Goal: Task Accomplishment & Management: Complete application form

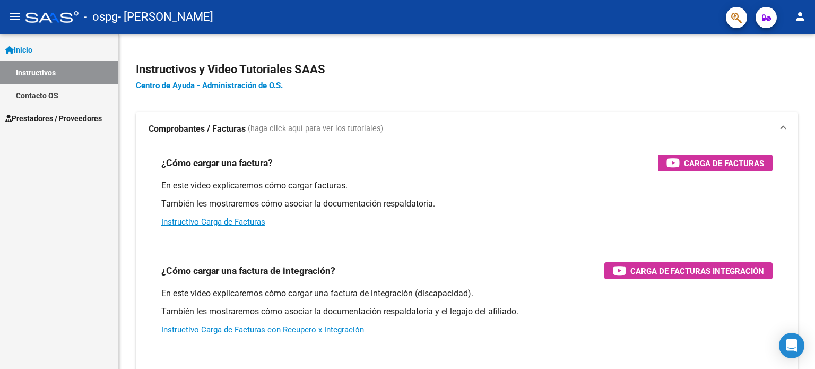
click at [81, 46] on link "Inicio" at bounding box center [59, 49] width 118 height 23
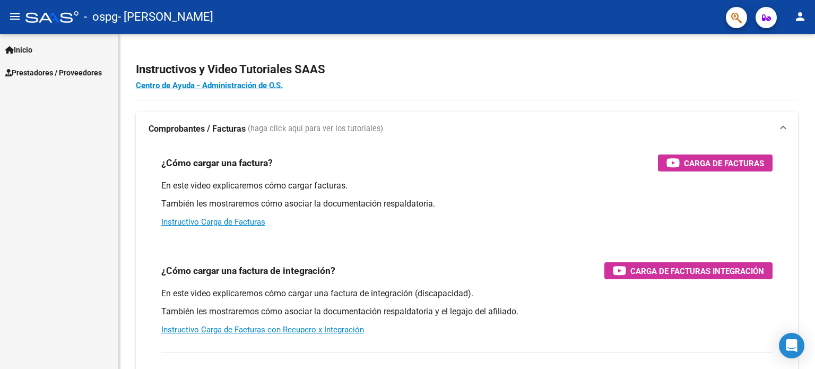
click at [81, 76] on span "Prestadores / Proveedores" at bounding box center [53, 73] width 97 height 12
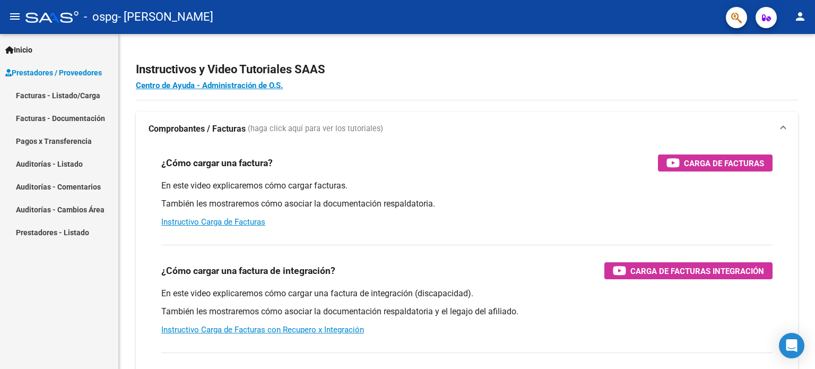
click at [78, 98] on link "Facturas - Listado/Carga" at bounding box center [59, 95] width 118 height 23
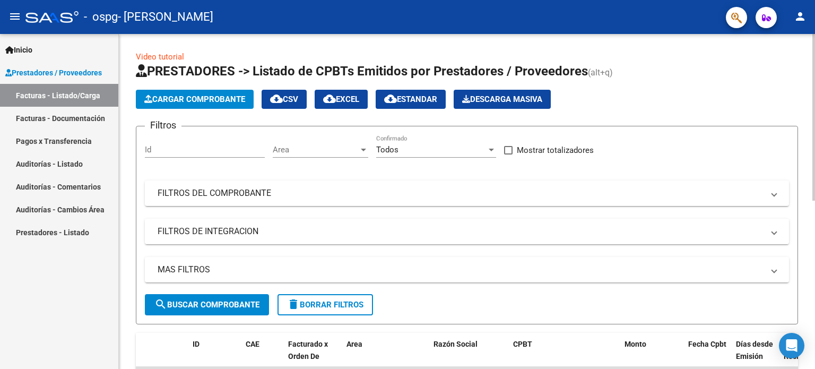
click at [224, 101] on span "Cargar Comprobante" at bounding box center [194, 99] width 101 height 10
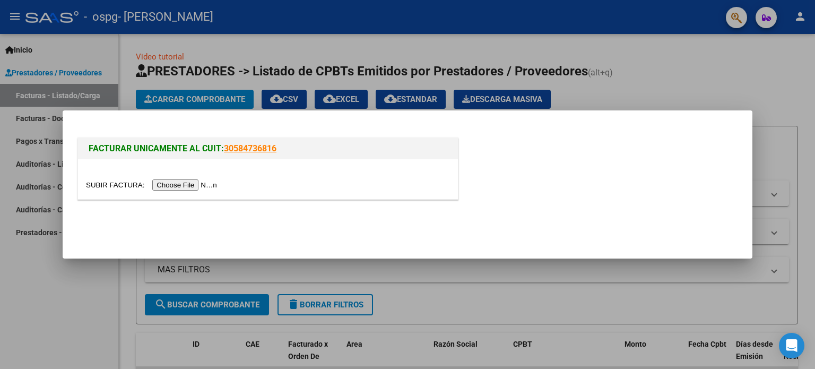
click at [200, 185] on input "file" at bounding box center [153, 184] width 134 height 11
click at [171, 186] on input "file" at bounding box center [153, 184] width 134 height 11
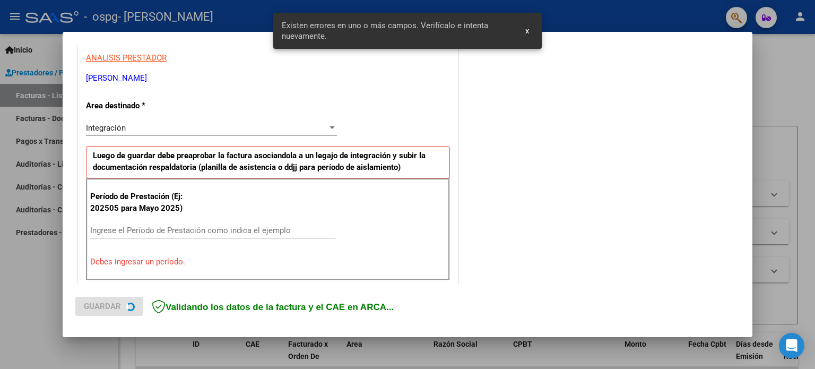
scroll to position [229, 0]
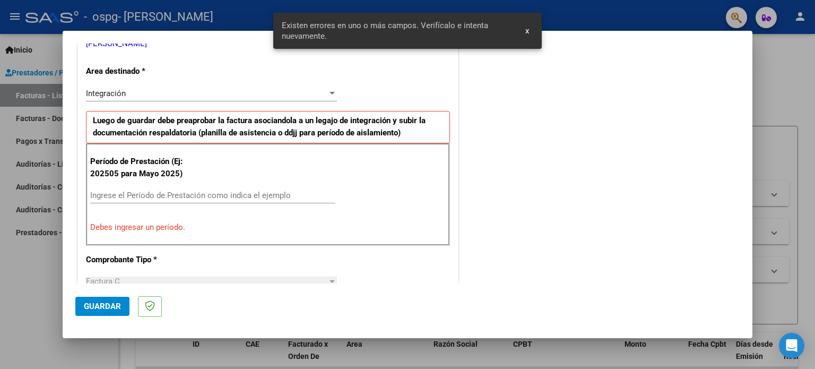
click at [307, 94] on div "Integración" at bounding box center [206, 94] width 241 height 10
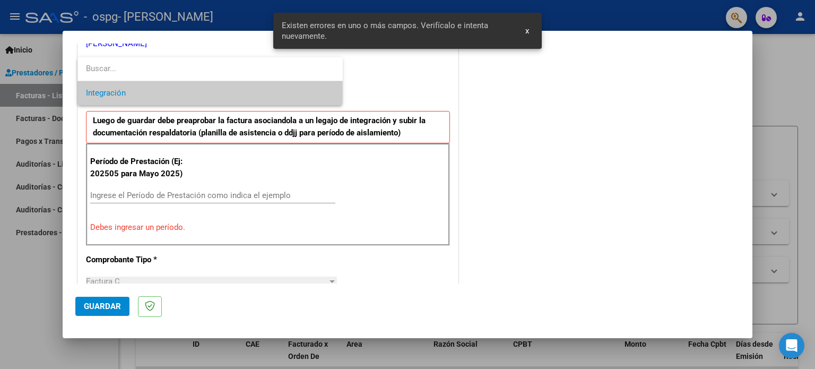
click at [307, 94] on span "Integración" at bounding box center [210, 93] width 248 height 24
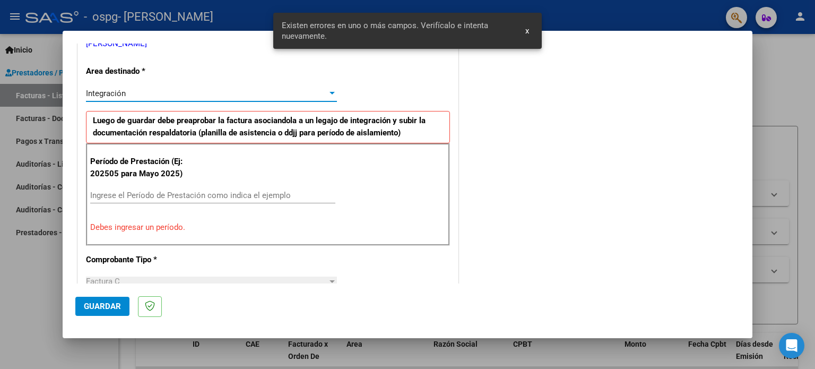
click at [490, 188] on div "COMENTARIOS Comentarios del Prestador / Gerenciador:" at bounding box center [600, 302] width 279 height 950
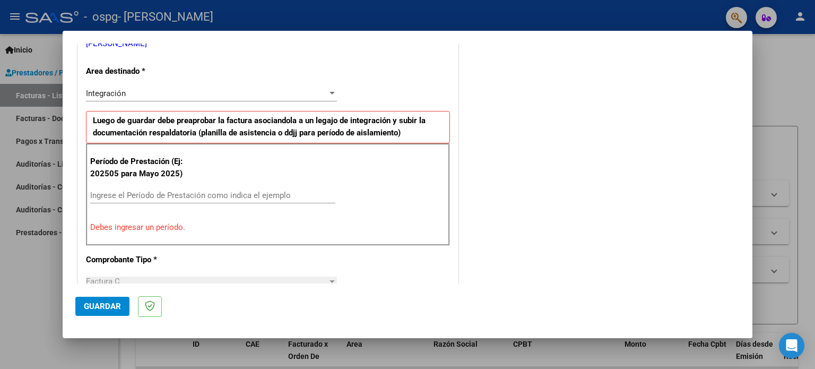
click at [166, 193] on input "Ingrese el Período de Prestación como indica el ejemplo" at bounding box center [212, 195] width 245 height 10
type input "2"
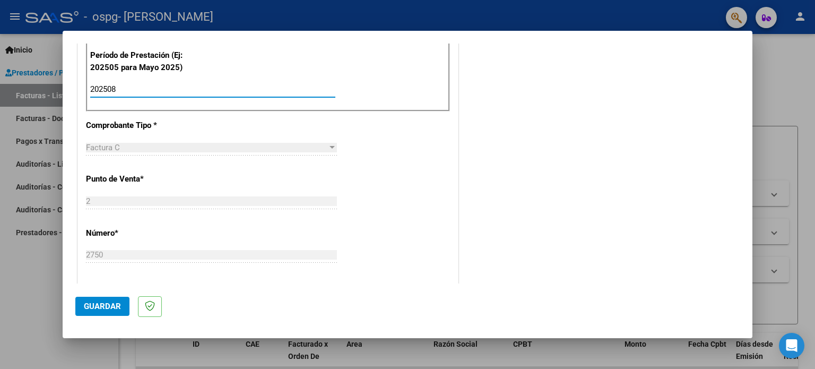
scroll to position [494, 0]
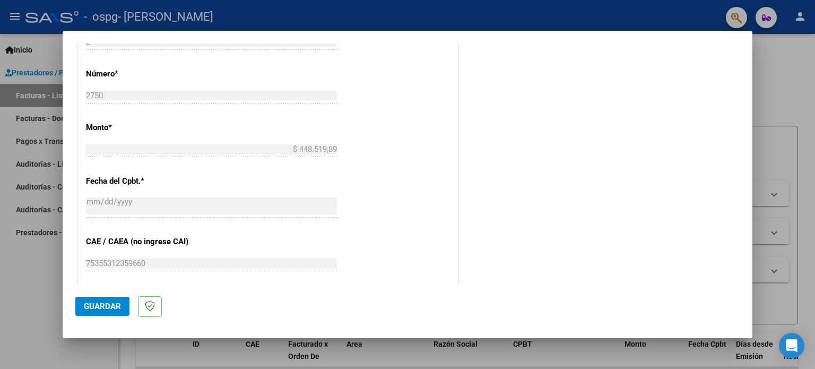
type input "202508"
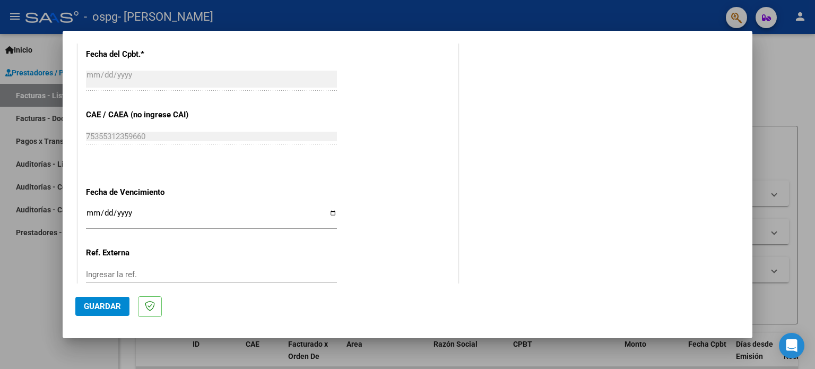
scroll to position [639, 0]
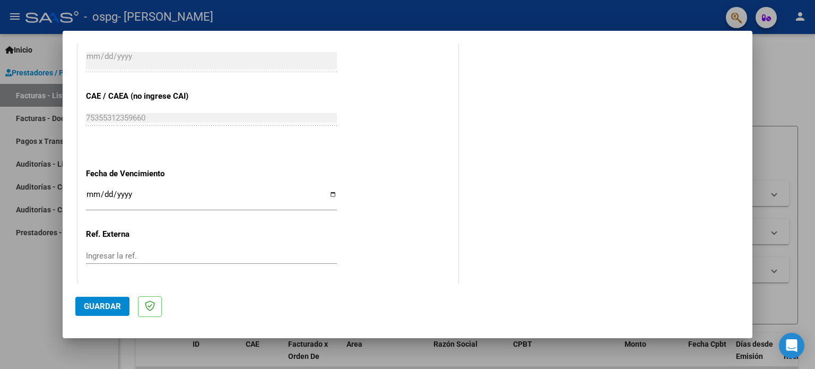
click at [183, 202] on input "Ingresar la fecha" at bounding box center [211, 198] width 251 height 17
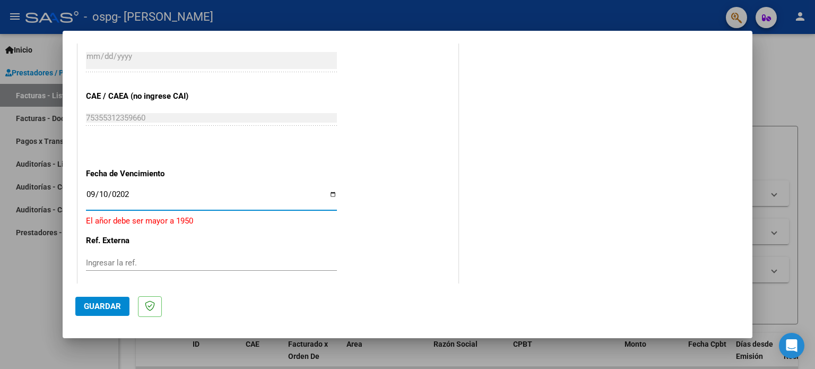
type input "[DATE]"
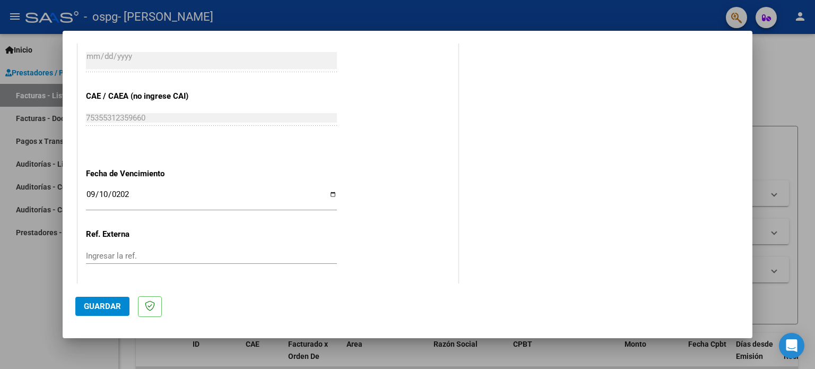
scroll to position [692, 0]
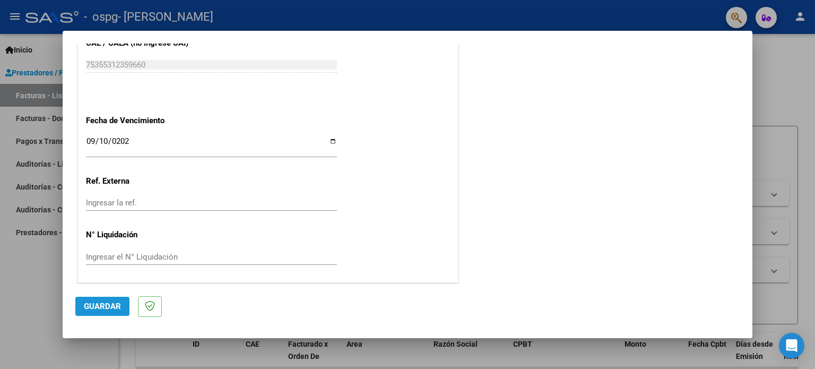
click at [107, 311] on button "Guardar" at bounding box center [102, 306] width 54 height 19
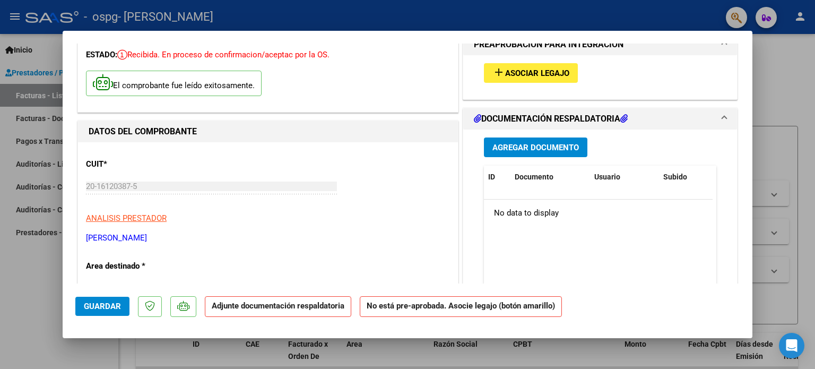
scroll to position [0, 0]
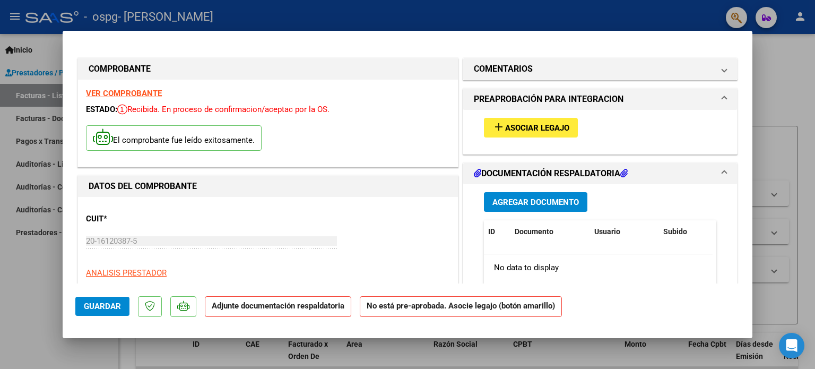
click at [549, 203] on span "Agregar Documento" at bounding box center [535, 202] width 86 height 10
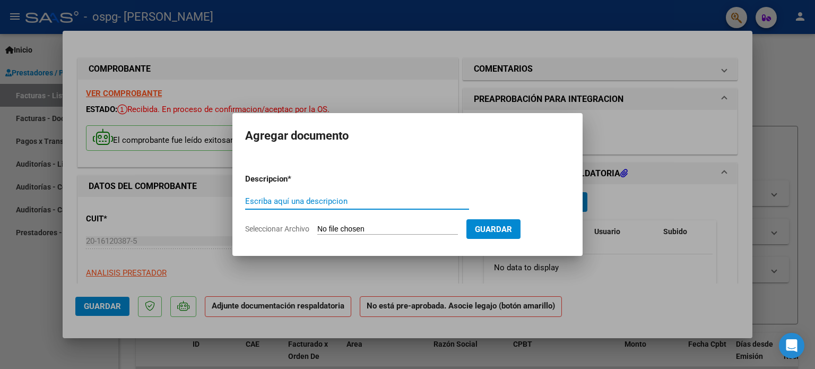
click at [359, 205] on input "Escriba aquí una descripcion" at bounding box center [357, 201] width 224 height 10
type input "PLANILLAS"
click at [424, 226] on input "Seleccionar Archivo" at bounding box center [387, 229] width 141 height 10
type input "C:\fakepath\SCAN [PERSON_NAME] [PERSON_NAME][DATE].pdf"
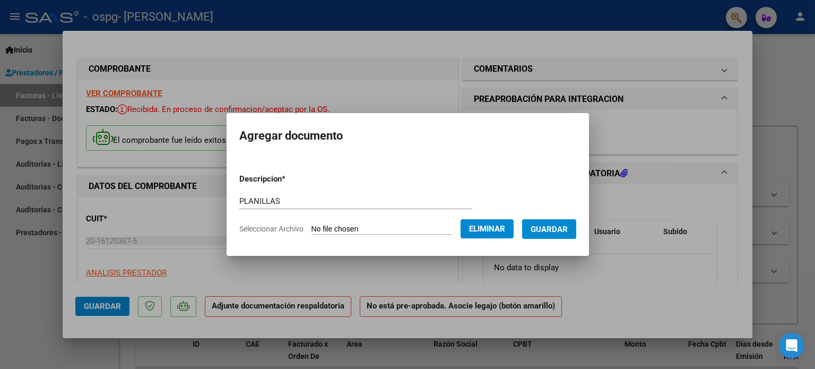
click at [488, 228] on span "Eliminar" at bounding box center [487, 229] width 36 height 10
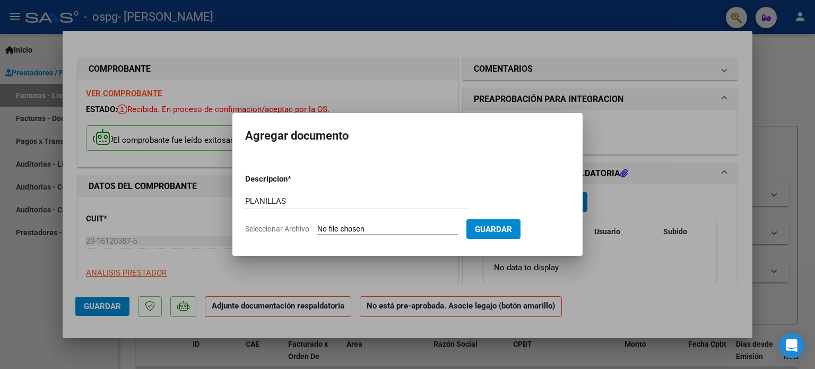
click at [634, 193] on div at bounding box center [407, 184] width 815 height 369
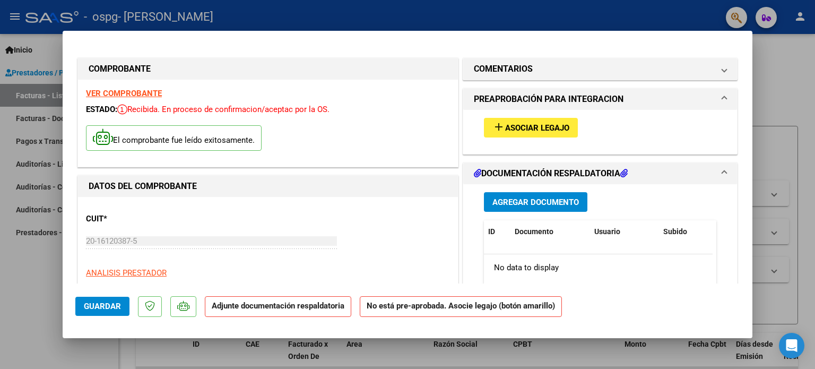
click at [562, 202] on span "Agregar Documento" at bounding box center [535, 202] width 86 height 10
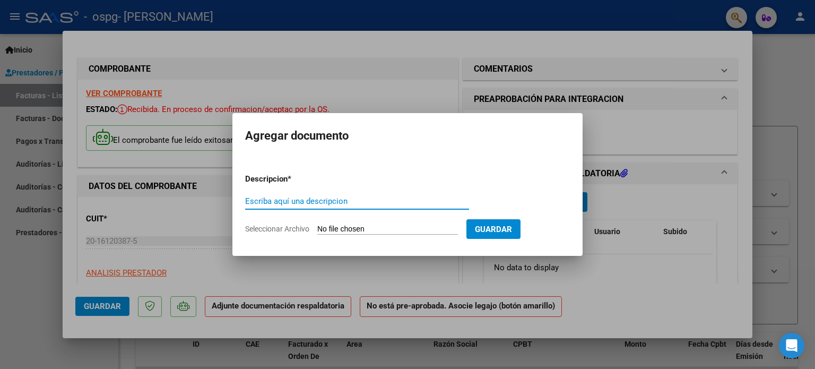
click at [398, 200] on input "Escriba aquí una descripcion" at bounding box center [357, 201] width 224 height 10
type input "PLANILLA [DATE]"
click at [405, 223] on form "Descripcion * PLANILLA [DATE] Escriba aquí una descripcion Seleccionar Archivo …" at bounding box center [407, 203] width 325 height 77
click at [433, 235] on form "Descripcion * PLANILLA [DATE] Escriba aquí una descripcion Seleccionar Archivo …" at bounding box center [407, 203] width 325 height 77
click at [332, 224] on app-file-uploader "Seleccionar Archivo" at bounding box center [355, 229] width 221 height 10
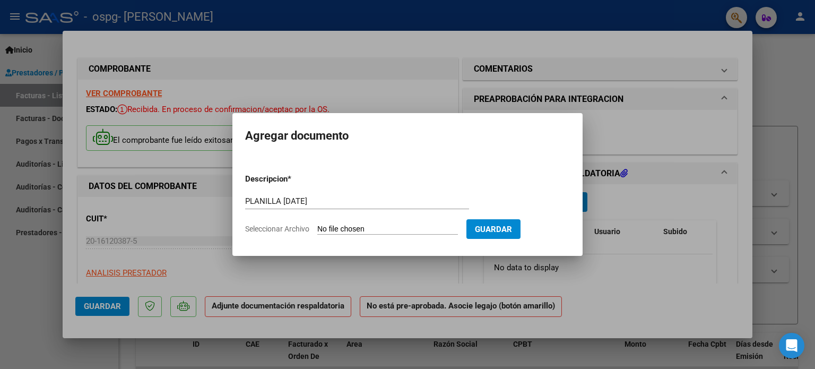
click at [364, 231] on input "Seleccionar Archivo" at bounding box center [387, 229] width 141 height 10
type input "C:\fakepath\ilovepdf_merged - 2025-09-07T200238.180 [PERSON_NAME][DATE].pdf"
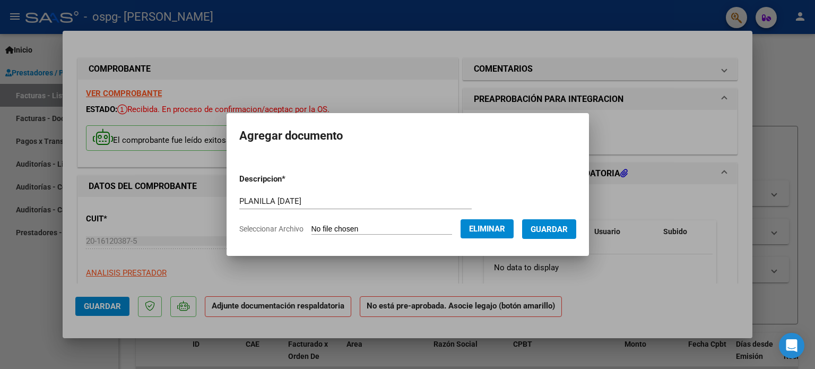
click at [441, 222] on form "Descripcion * PLANILLA [DATE] Escriba aquí una descripcion Seleccionar Archivo …" at bounding box center [407, 203] width 337 height 77
click at [487, 223] on button "Eliminar" at bounding box center [487, 228] width 53 height 19
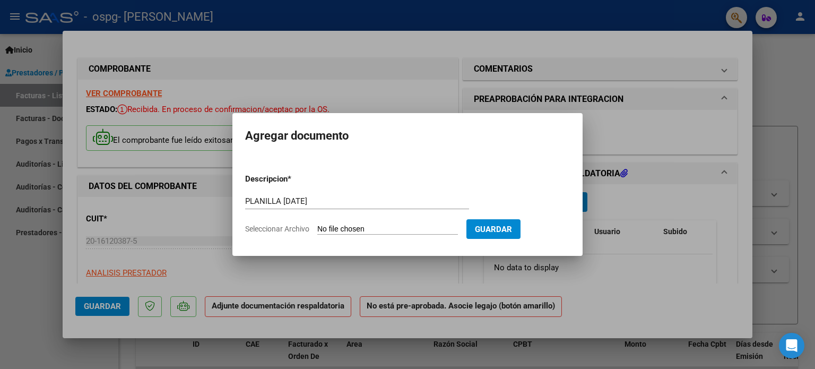
click at [418, 227] on input "Seleccionar Archivo" at bounding box center [387, 229] width 141 height 10
type input "C:\fakepath\ilovepdf_merged - 2025-09-07T200238.180 [PERSON_NAME][DATE].pdf"
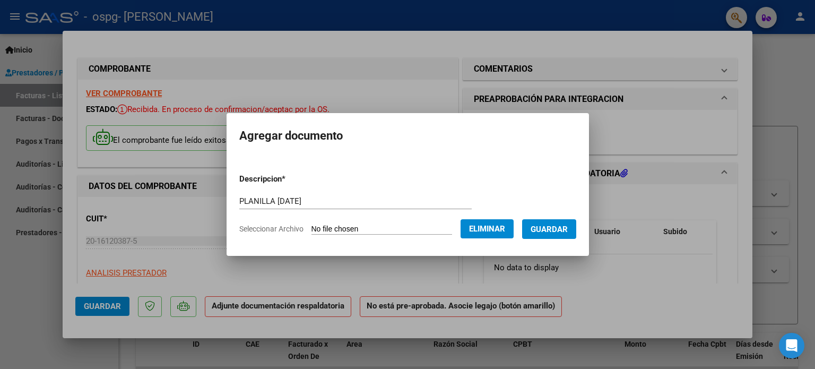
click at [568, 228] on span "Guardar" at bounding box center [549, 229] width 37 height 10
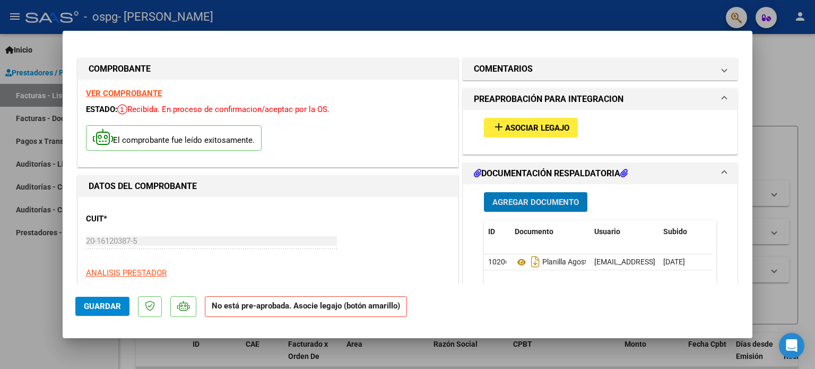
click at [533, 127] on span "Asociar Legajo" at bounding box center [537, 128] width 64 height 10
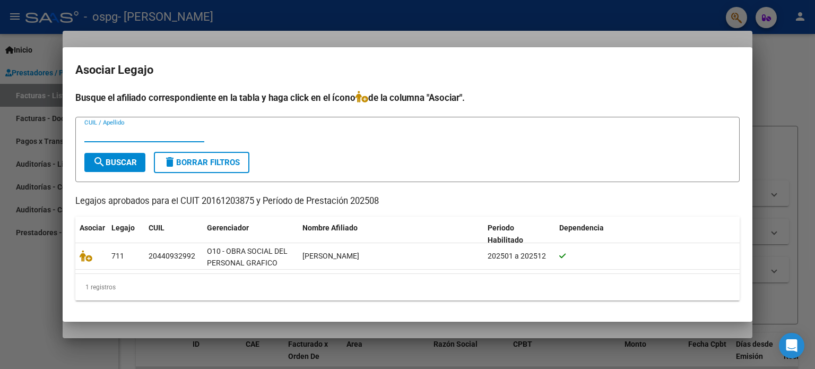
click at [158, 137] on input "CUIL / Apellido" at bounding box center [144, 134] width 120 height 10
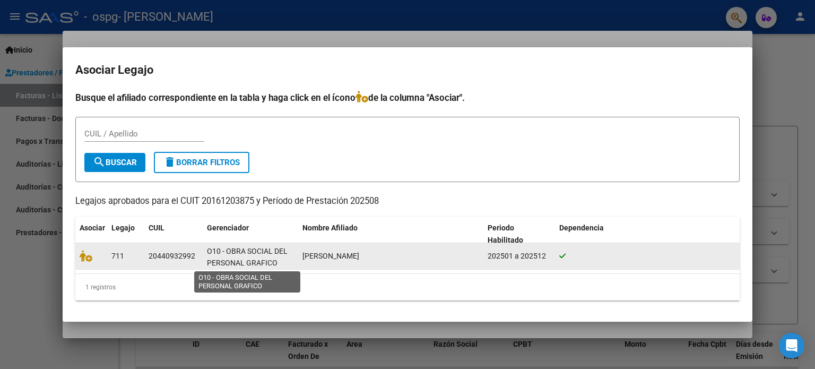
click at [207, 263] on span "O10 - OBRA SOCIAL DEL PERSONAL GRAFICO" at bounding box center [247, 257] width 81 height 21
click at [143, 261] on datatable-body-cell "711" at bounding box center [125, 256] width 37 height 26
click at [292, 252] on div "O10 - OBRA SOCIAL DEL PERSONAL GRAFICO" at bounding box center [250, 256] width 87 height 22
click at [552, 249] on datatable-body-cell "202501 a 202512" at bounding box center [519, 256] width 72 height 26
click at [560, 254] on icon at bounding box center [562, 255] width 6 height 7
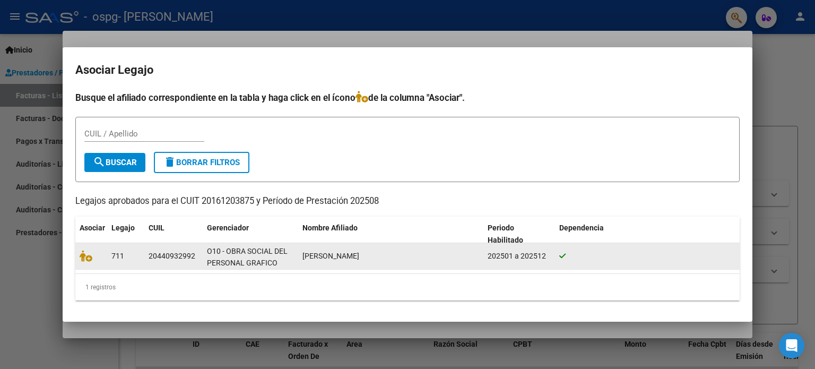
click at [100, 261] on div at bounding box center [91, 256] width 23 height 12
click at [86, 258] on icon at bounding box center [86, 256] width 13 height 12
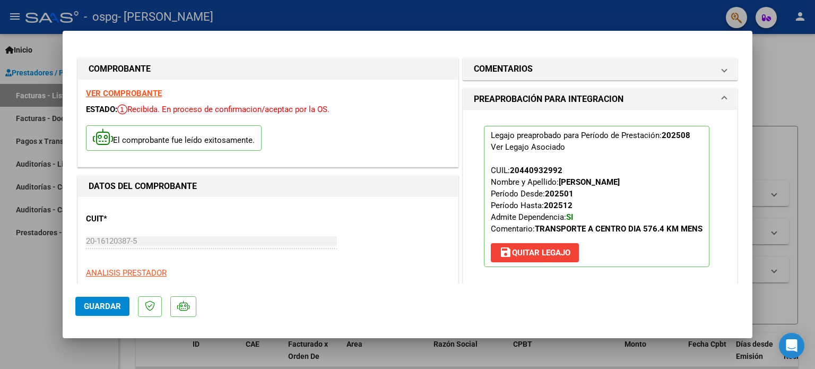
click at [106, 308] on span "Guardar" at bounding box center [102, 306] width 37 height 10
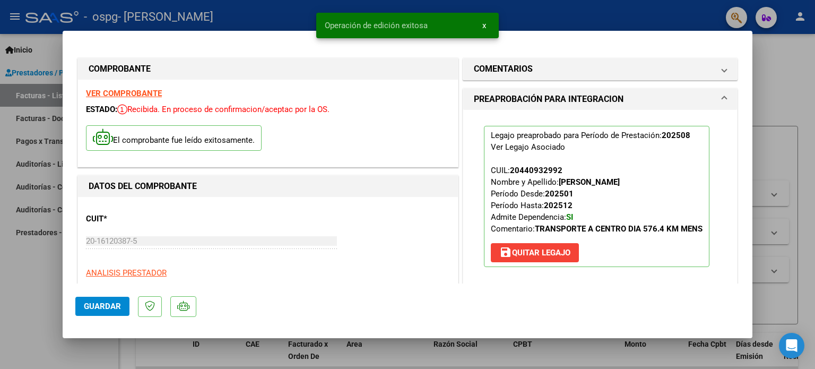
click at [779, 59] on div at bounding box center [407, 184] width 815 height 369
type input "$ 0,00"
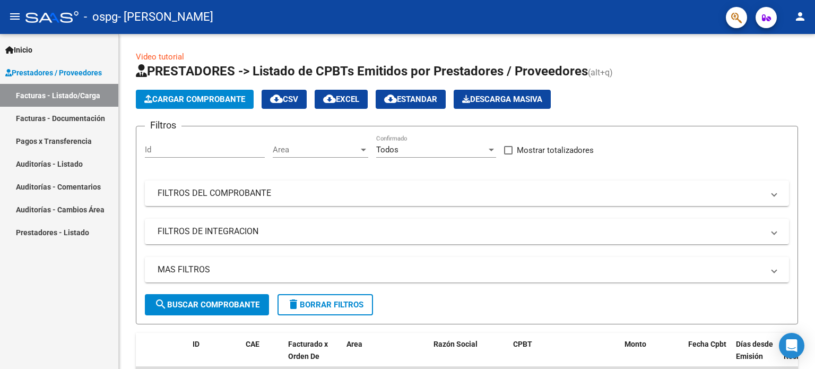
click at [83, 122] on link "Facturas - Documentación" at bounding box center [59, 118] width 118 height 23
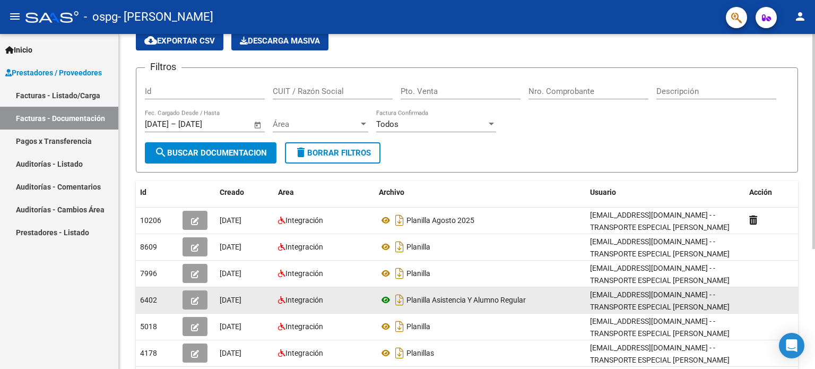
scroll to position [106, 0]
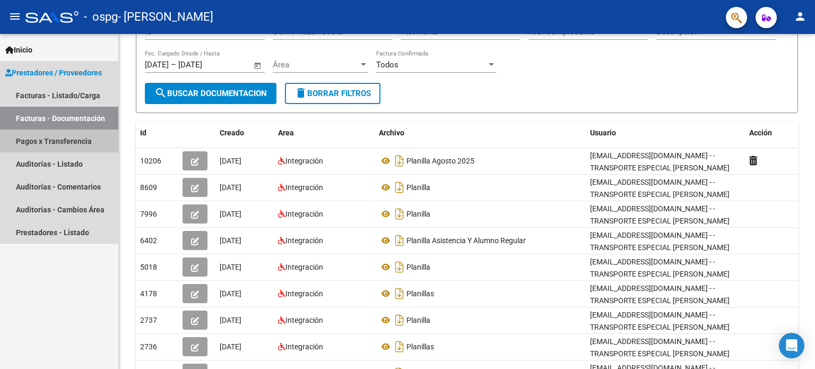
click at [96, 134] on link "Pagos x Transferencia" at bounding box center [59, 140] width 118 height 23
